Goal: Information Seeking & Learning: Compare options

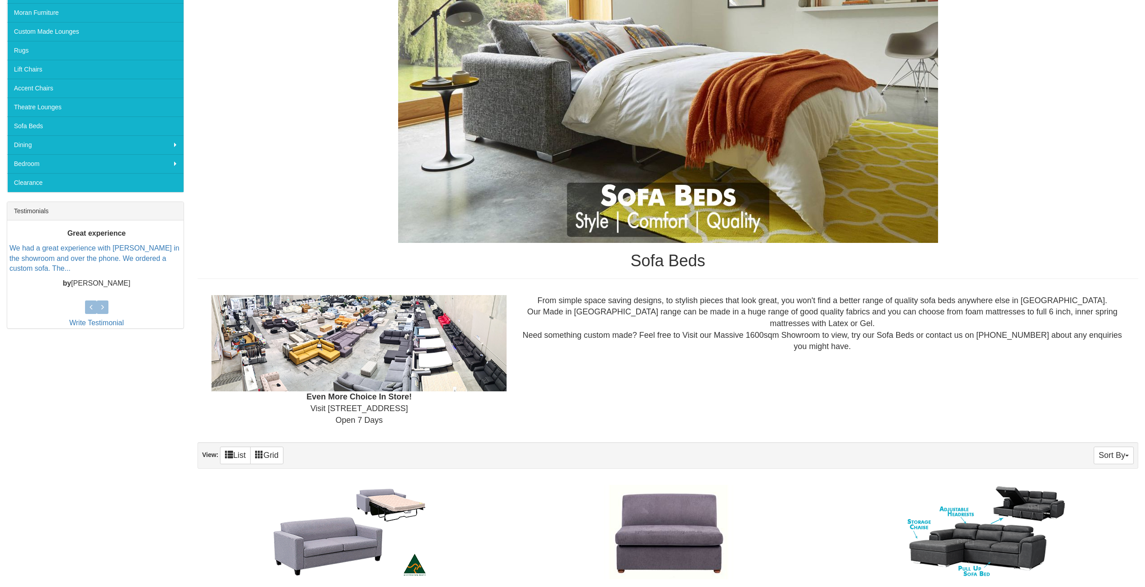
scroll to position [270, 0]
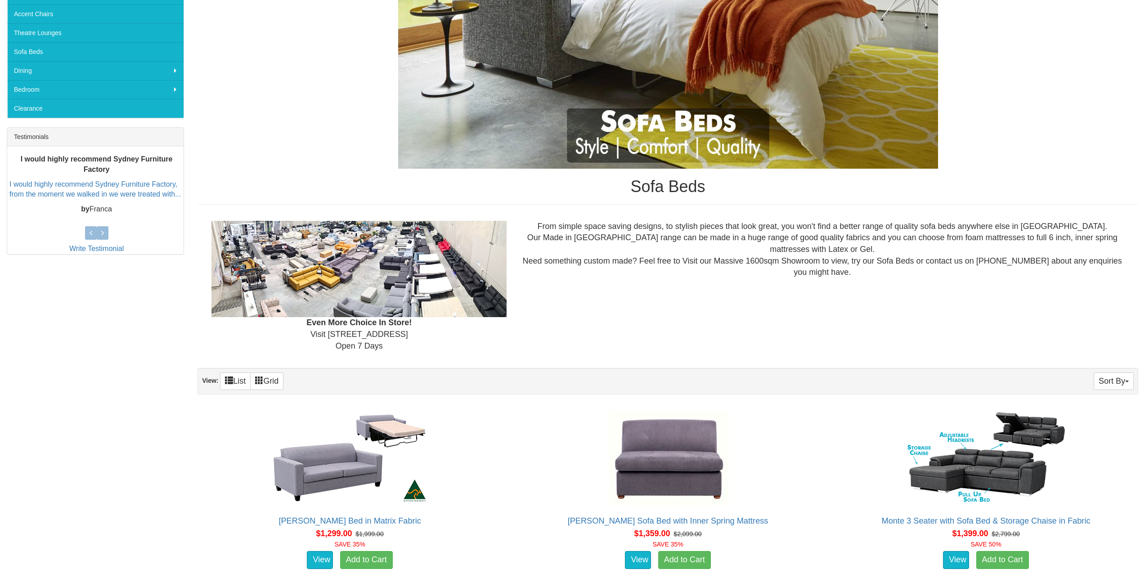
click at [1122, 371] on div "Sort By Product Name Price+ Quantity View: List Grid" at bounding box center [668, 381] width 941 height 27
click at [1122, 372] on div "Sort By Product Name Price+ Quantity View: List Grid" at bounding box center [668, 381] width 941 height 27
click at [1117, 382] on button "Sort By" at bounding box center [1114, 382] width 40 height 18
click at [1088, 408] on link "Price+" at bounding box center [1097, 411] width 71 height 12
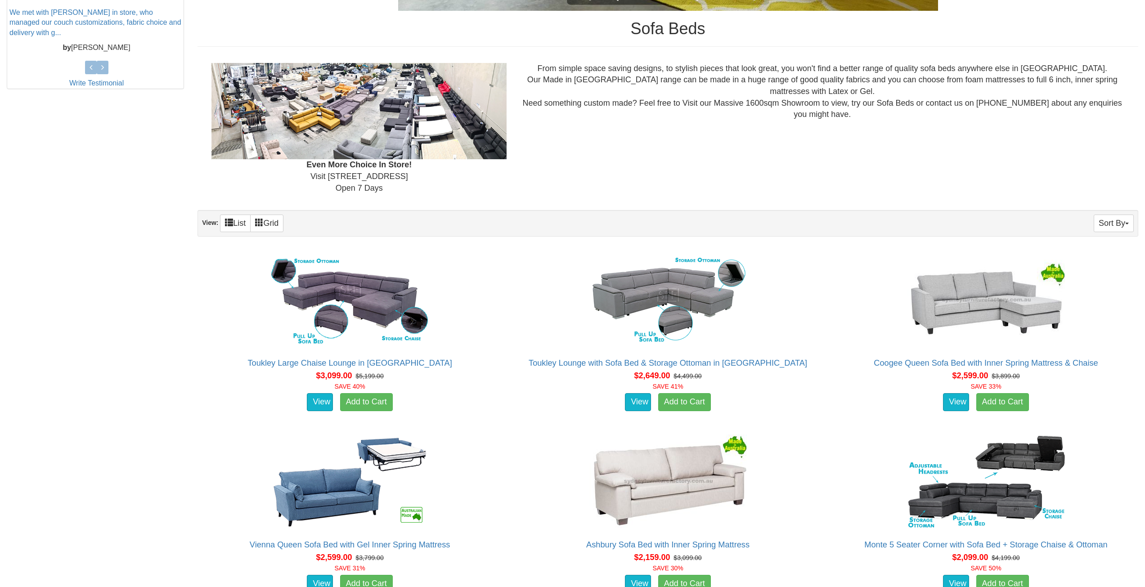
scroll to position [450, 0]
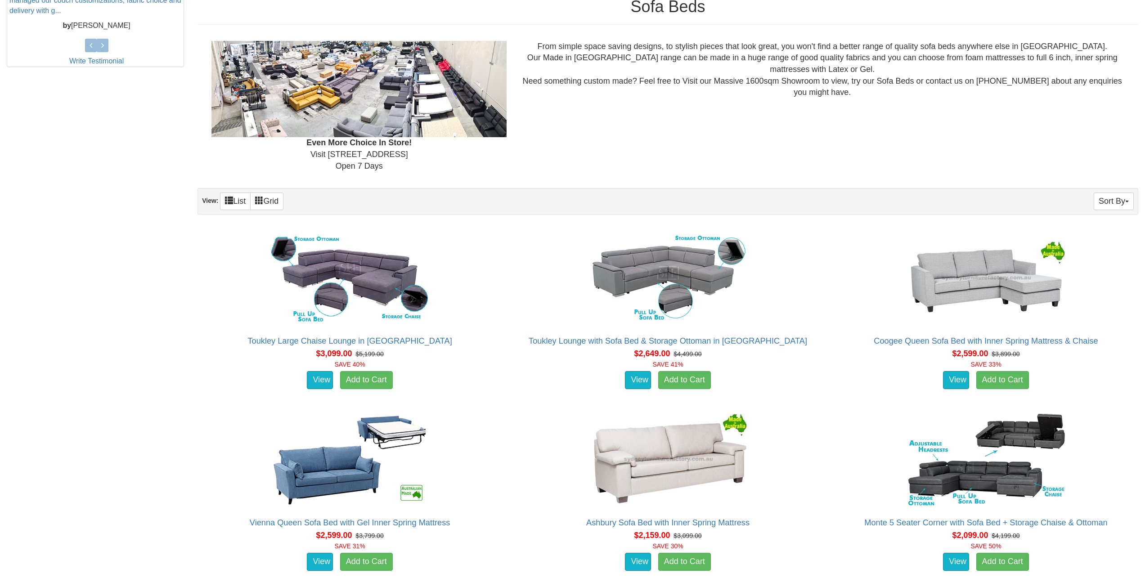
click at [1096, 211] on div "Sort By Product Name Price- Quantity View: List Grid" at bounding box center [668, 201] width 941 height 27
click at [1106, 206] on button "Sort By" at bounding box center [1114, 202] width 40 height 18
click at [1075, 246] on link "Quantity" at bounding box center [1097, 243] width 71 height 12
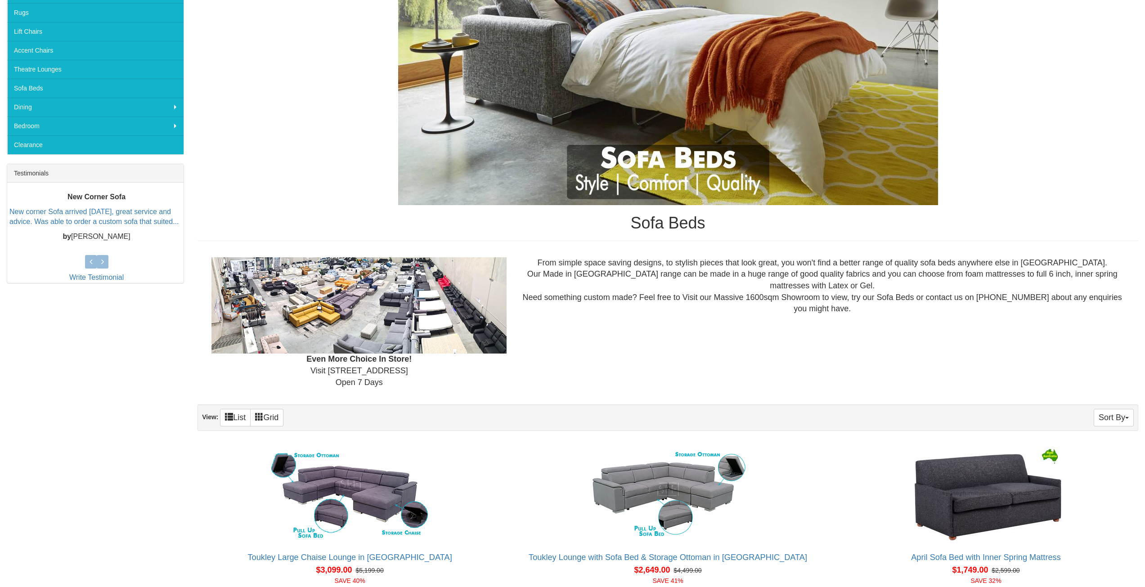
scroll to position [360, 0]
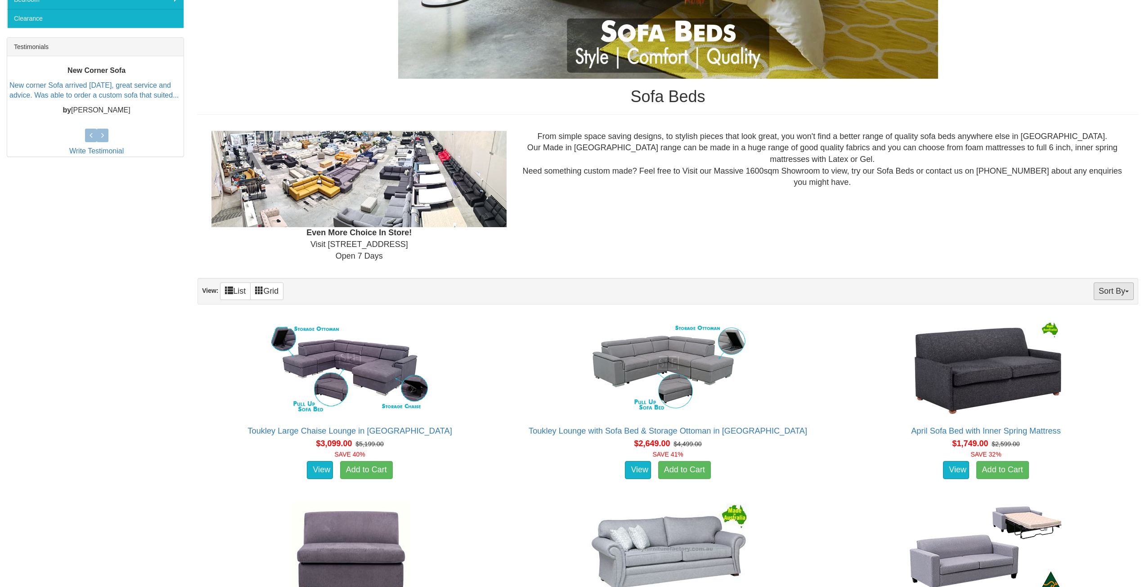
click at [1117, 286] on button "Sort By" at bounding box center [1114, 292] width 40 height 18
click at [1095, 323] on link "Price" at bounding box center [1097, 321] width 71 height 12
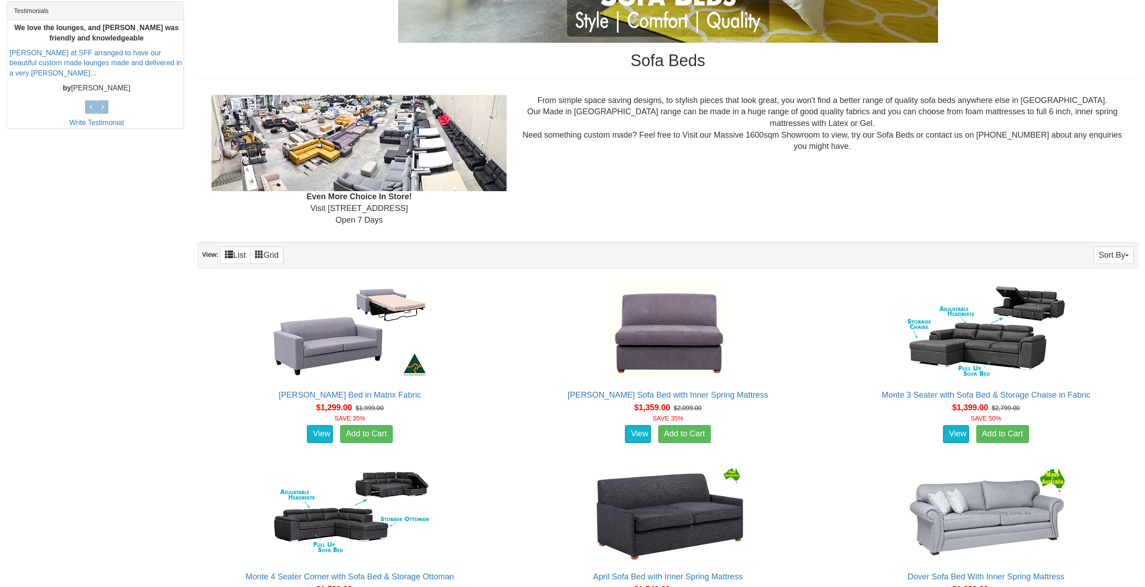
scroll to position [392, 0]
